Goal: Contribute content: Add original content to the website for others to see

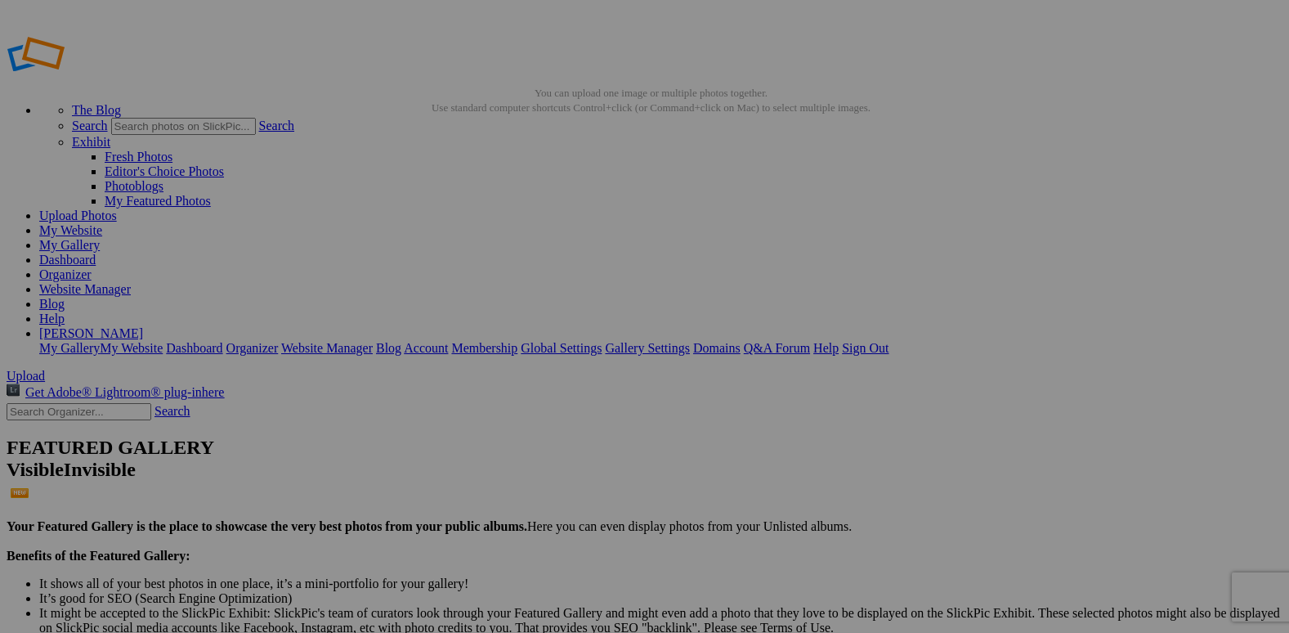
click at [536, 432] on span "Yes" at bounding box center [527, 439] width 19 height 14
type input "WATERMARK FOR SOCIAL MEDIA"
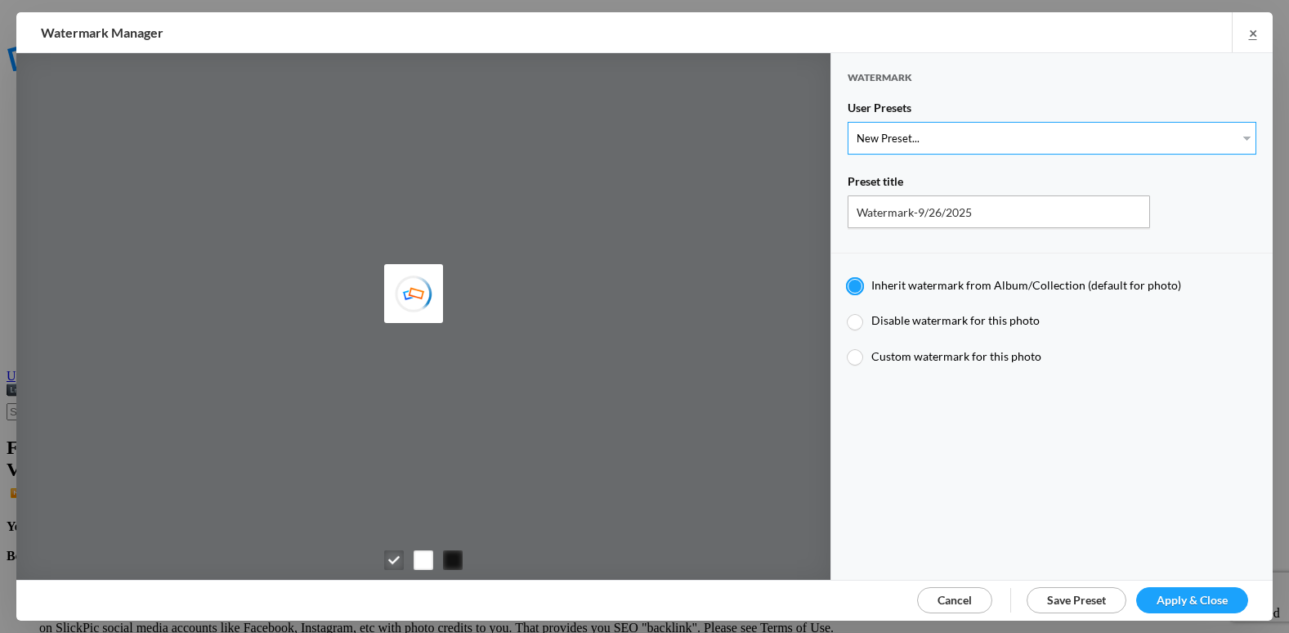
click at [937, 136] on select "New Preset..." at bounding box center [1052, 138] width 409 height 33
type input "etergensports"
select select "2: Object"
click at [848, 122] on select "New Preset... @etergen_sports lower @etergen_sports2 PRINT WATERMARK LOWER" at bounding box center [1052, 138] width 409 height 33
type input "@etergen_sports2"
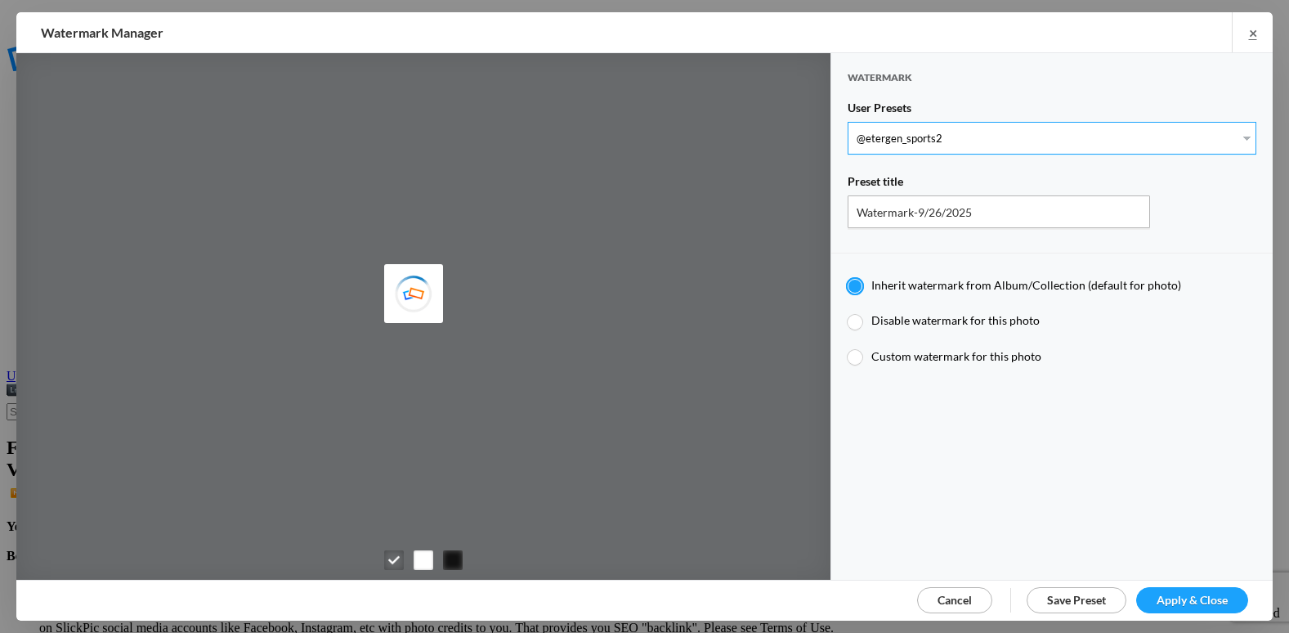
radio input "false"
radio input "true"
type input "@etergen_sports"
type input "0.5"
type input "128"
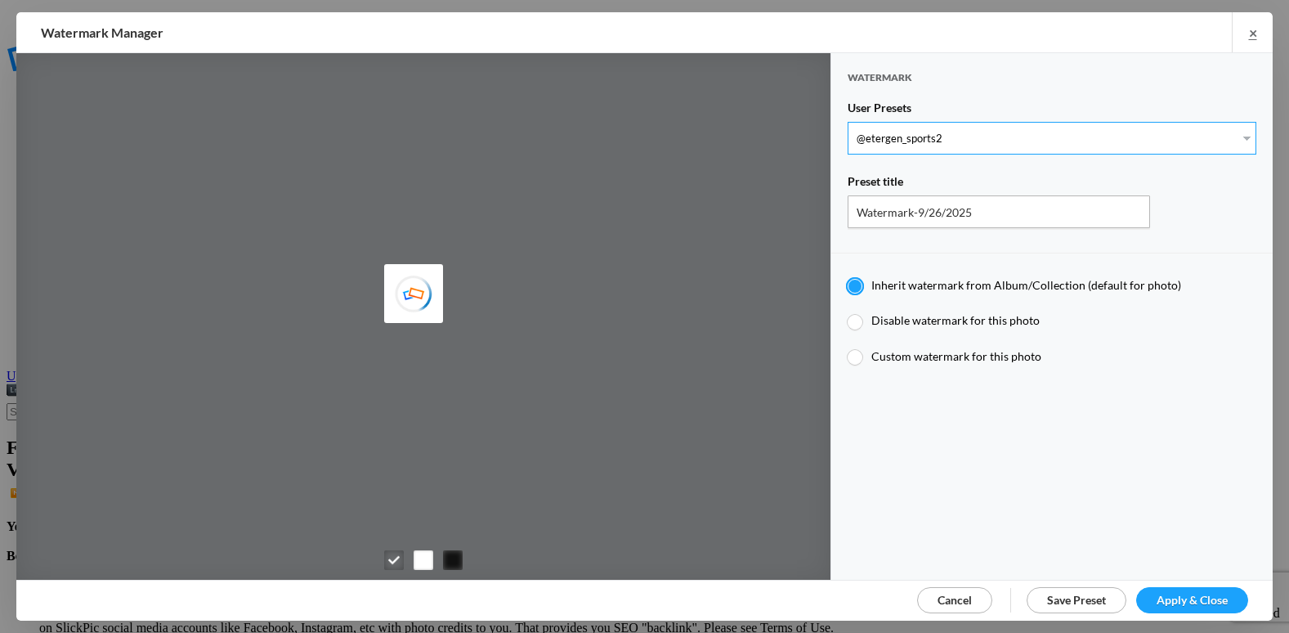
radio input "true"
type input "0"
type input "20"
radio input "false"
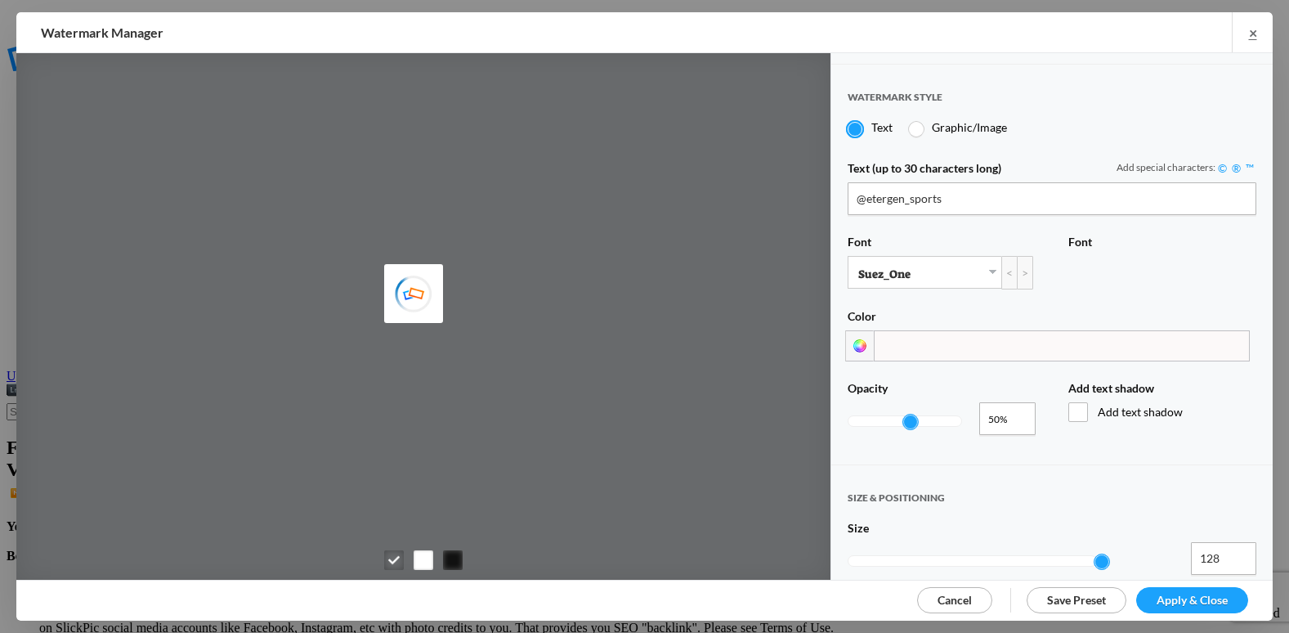
scroll to position [327, 0]
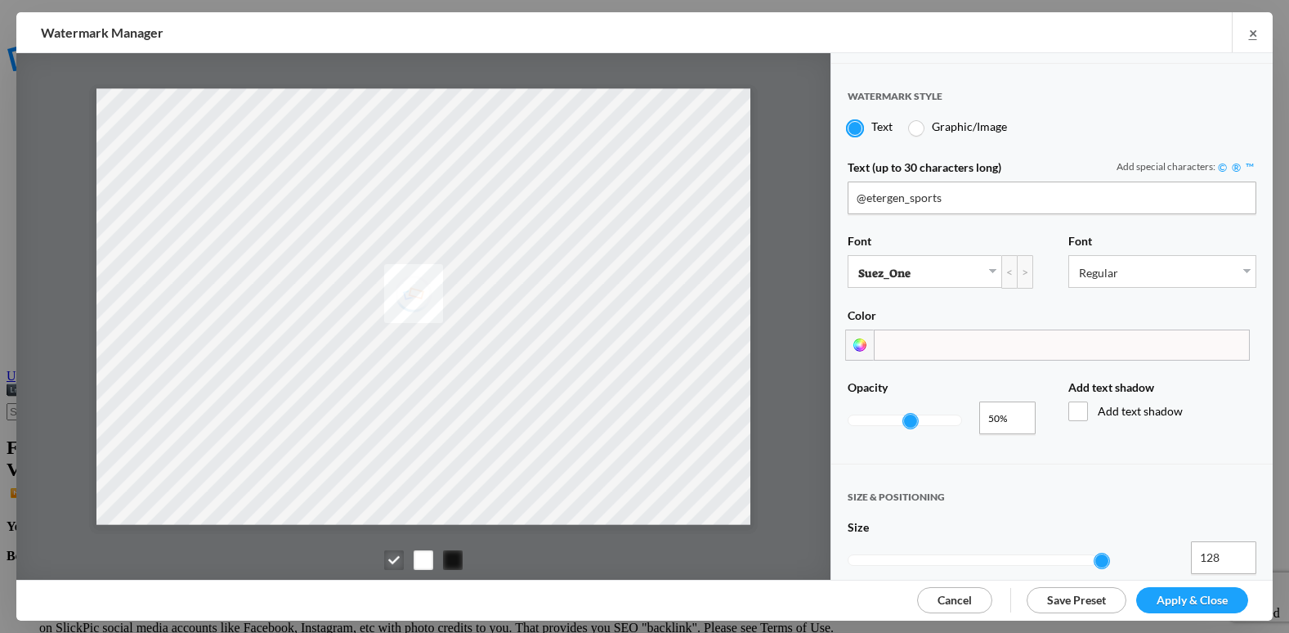
click at [1175, 594] on span "Apply & Close" at bounding box center [1192, 600] width 71 height 14
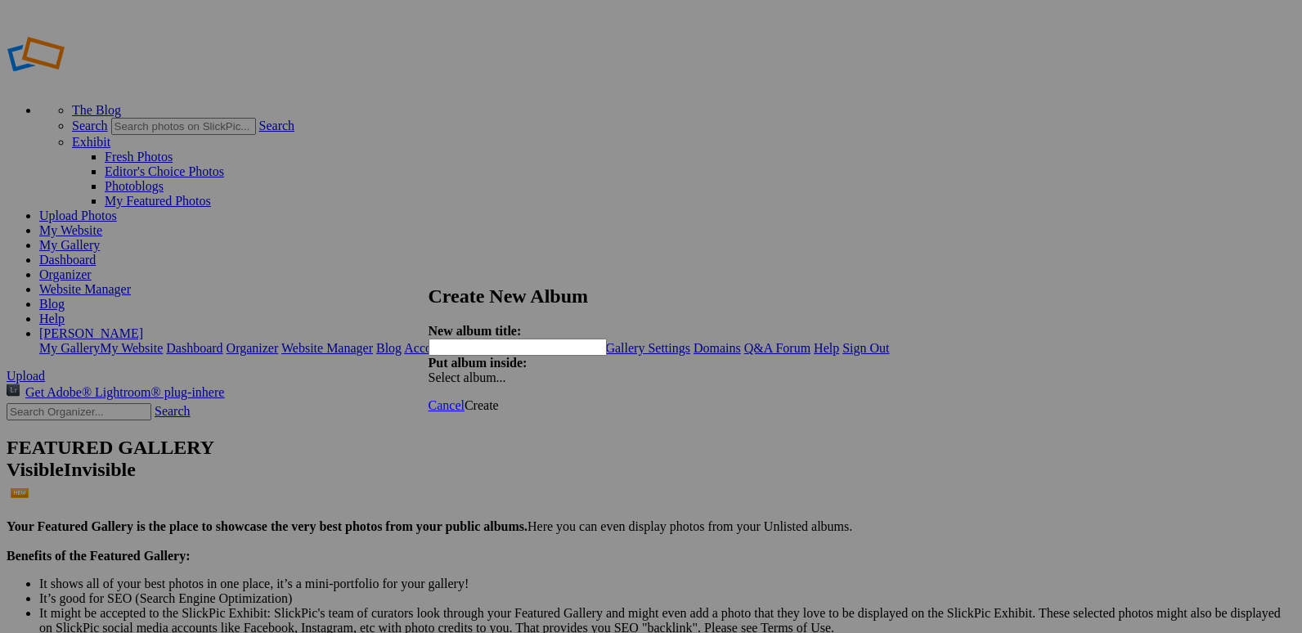
click at [527, 338] on input "text" at bounding box center [517, 346] width 178 height 17
type input "C"
type input "20250926 [PERSON_NAME] Eagle Invite"
click at [499, 398] on span "Create" at bounding box center [481, 405] width 34 height 14
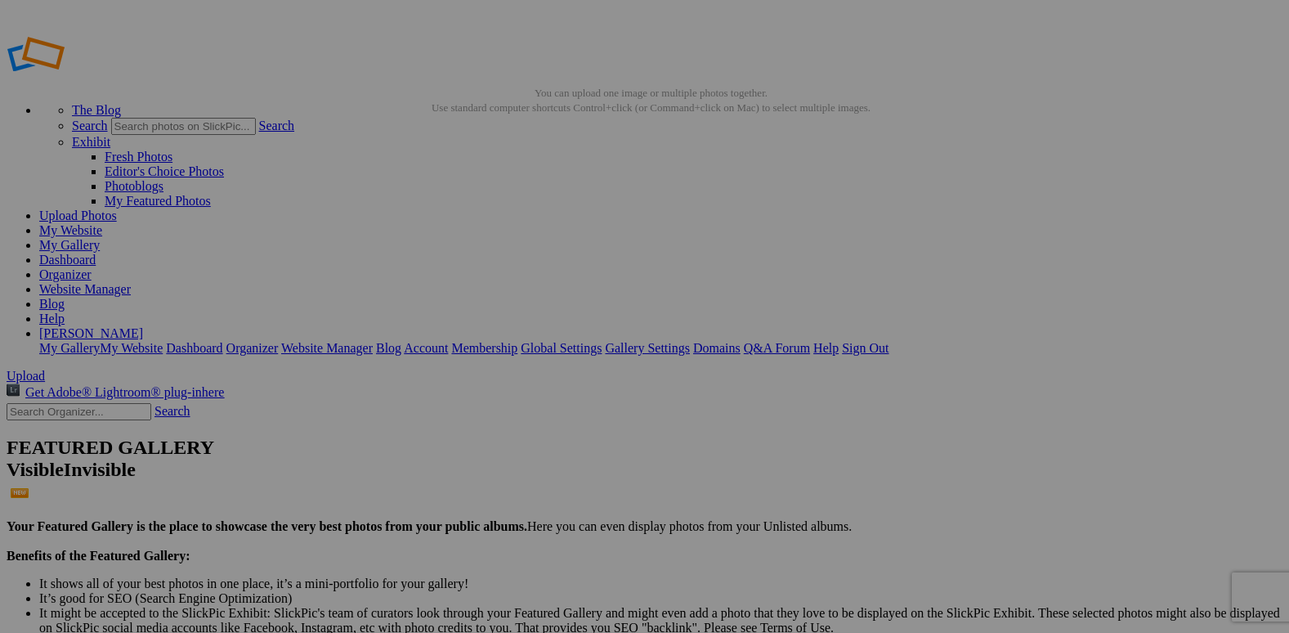
type input "20250926 [PERSON_NAME] Eagle Invite"
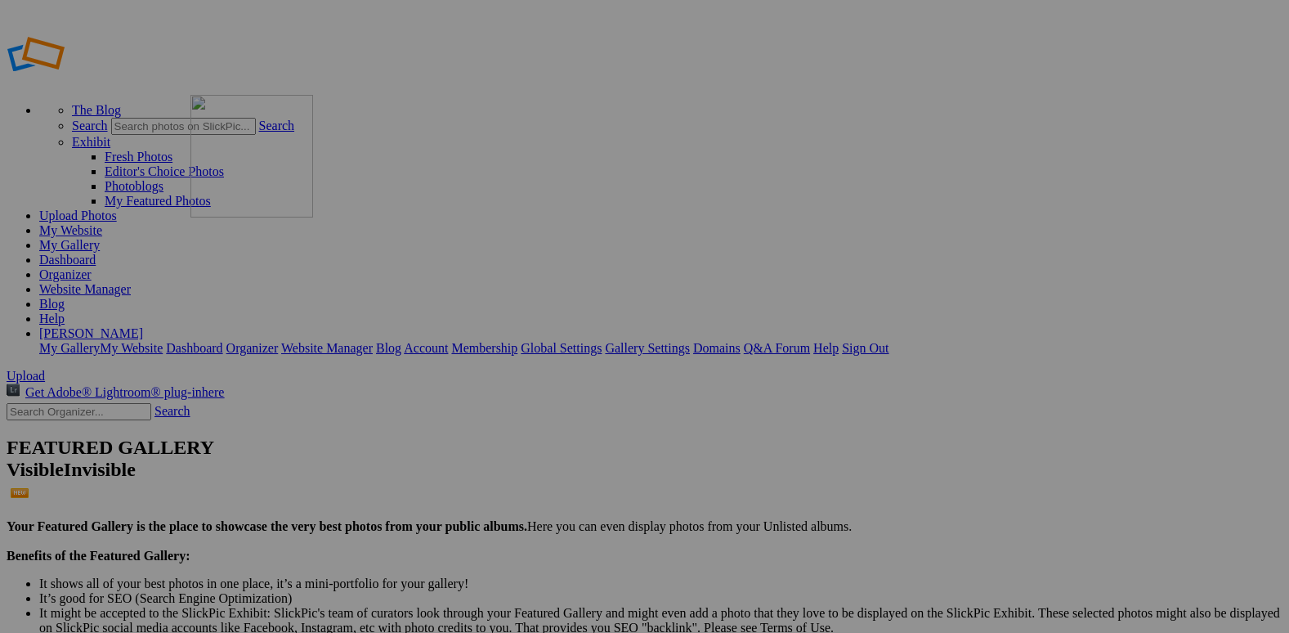
drag, startPoint x: 603, startPoint y: 246, endPoint x: 421, endPoint y: 201, distance: 187.0
drag, startPoint x: 745, startPoint y: 227, endPoint x: 574, endPoint y: 192, distance: 174.5
